Goal: Obtain resource: Download file/media

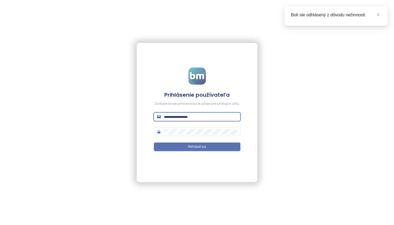
type input "**********"
click at [197, 147] on button "Prihlásiť sa" at bounding box center [197, 146] width 87 height 9
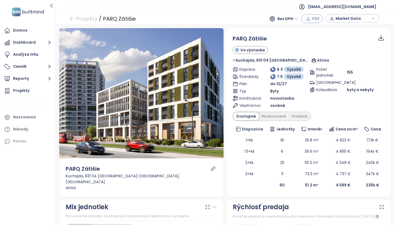
click at [314, 19] on span "PDF" at bounding box center [315, 19] width 7 height 6
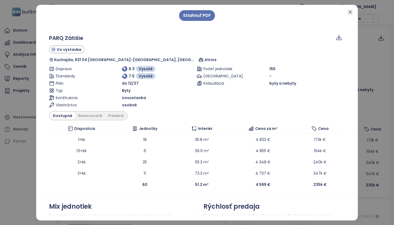
click at [351, 12] on icon "close" at bounding box center [350, 12] width 4 height 4
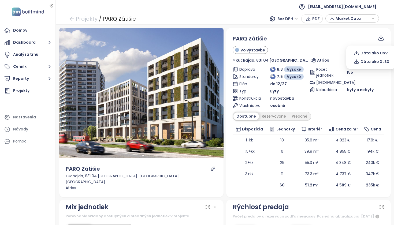
click at [379, 39] on icon at bounding box center [380, 37] width 3 height 4
click at [378, 61] on span "Dáta ako XLSX" at bounding box center [374, 62] width 29 height 6
click at [277, 21] on div "Bez DPH" at bounding box center [288, 18] width 26 height 9
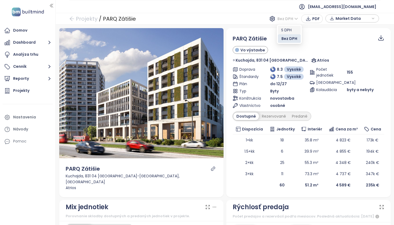
click at [288, 29] on div "S DPH" at bounding box center [289, 30] width 16 height 6
click at [379, 39] on icon at bounding box center [380, 38] width 7 height 7
click at [378, 40] on icon at bounding box center [380, 38] width 7 height 7
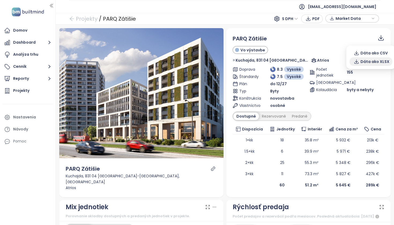
click at [378, 62] on span "Dáta ako XLSX" at bounding box center [374, 62] width 29 height 6
